Goal: Find specific page/section: Find specific page/section

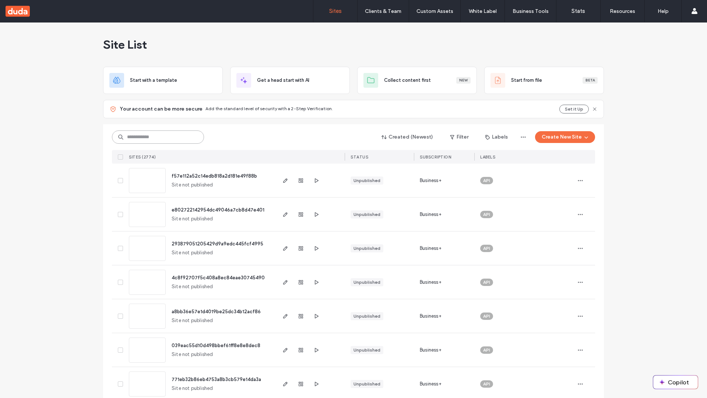
click at [155, 137] on input at bounding box center [158, 136] width 92 height 13
type input "**********"
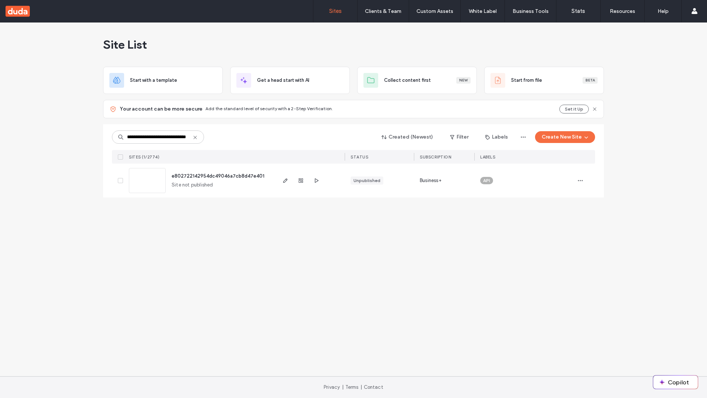
click at [219, 176] on span "e802722142954dc49046a7cb8d47e401" at bounding box center [218, 176] width 93 height 6
